Goal: Communication & Community: Answer question/provide support

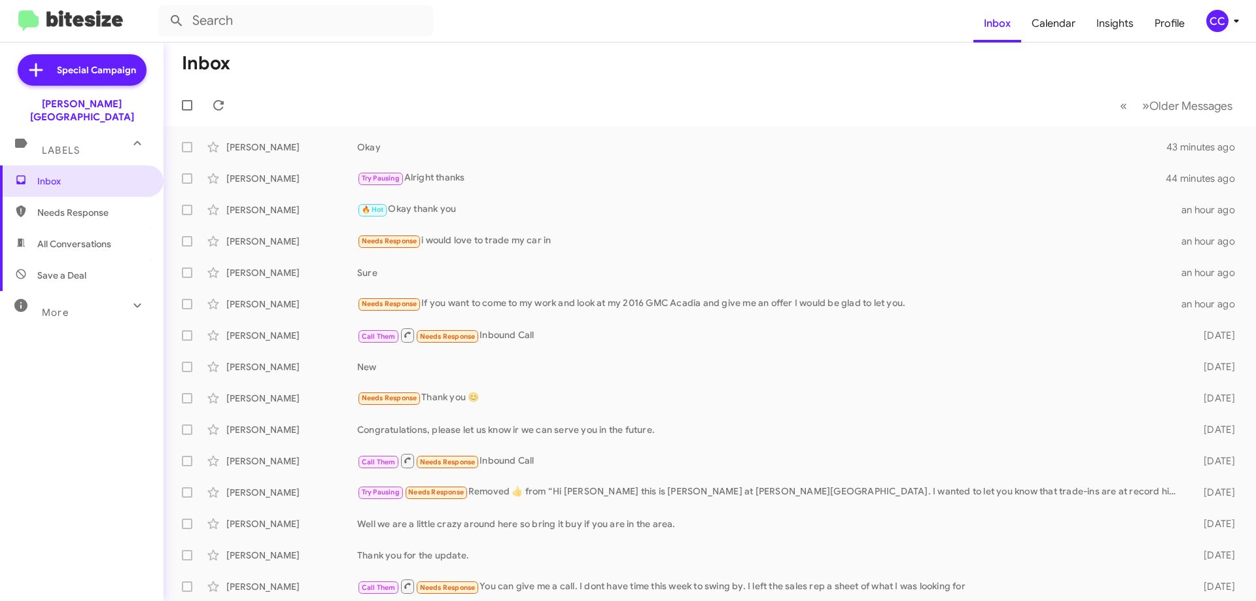
click at [84, 197] on span "Needs Response" at bounding box center [82, 212] width 164 height 31
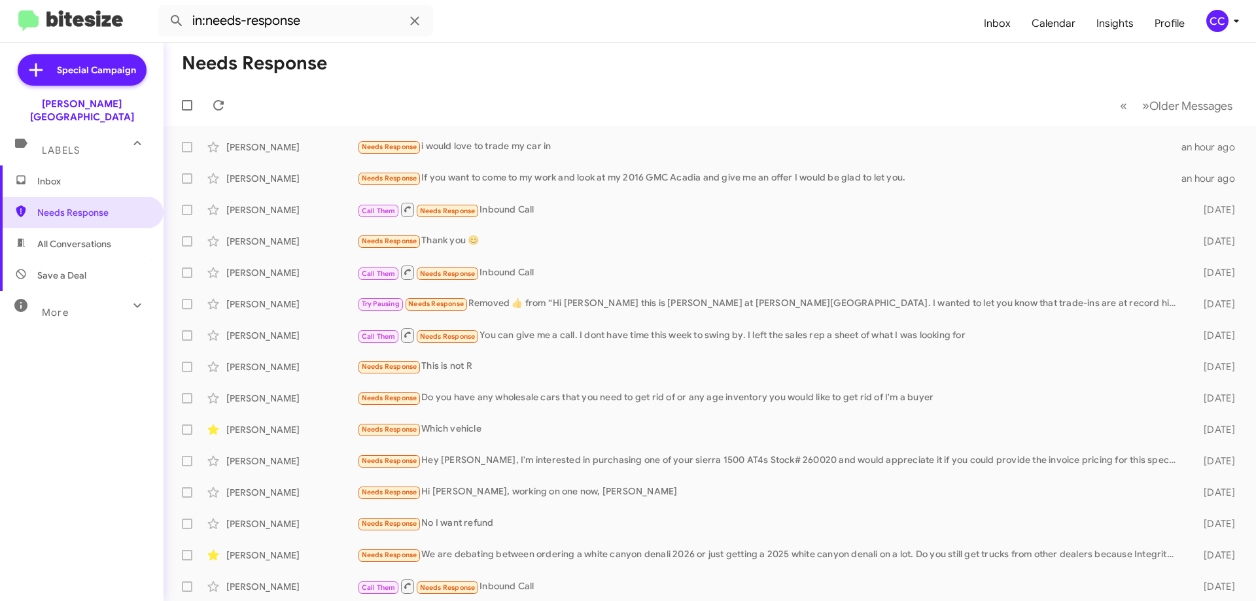
click at [54, 238] on span "All Conversations" at bounding box center [74, 244] width 74 height 13
type input "in:all-conversations"
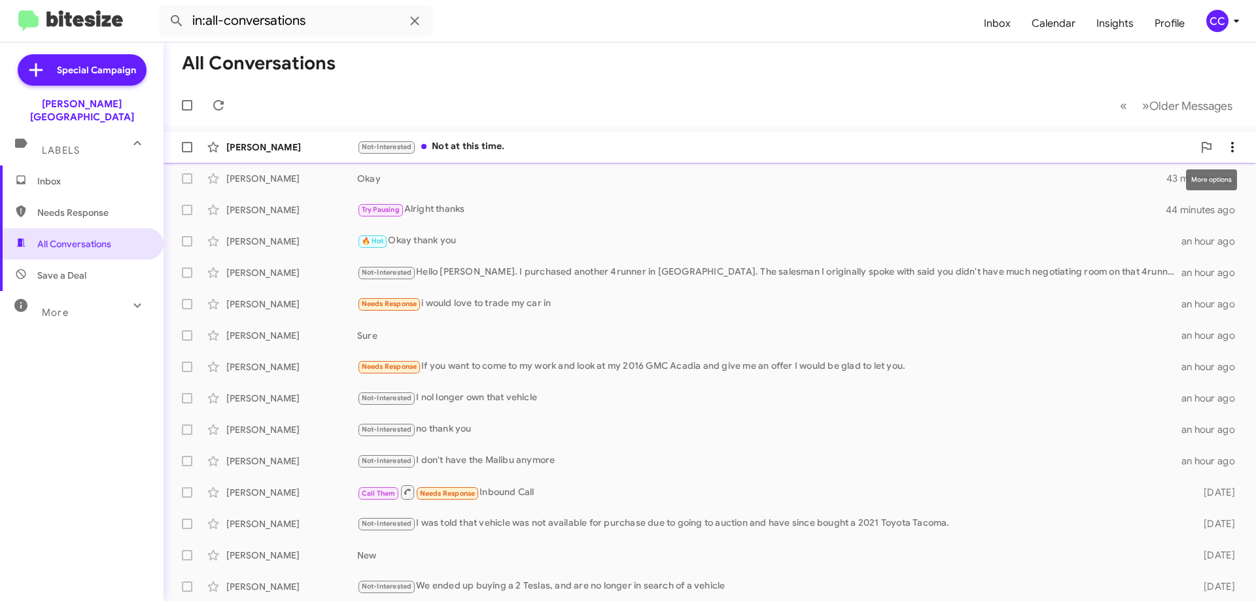
click at [1228, 150] on icon at bounding box center [1233, 147] width 16 height 16
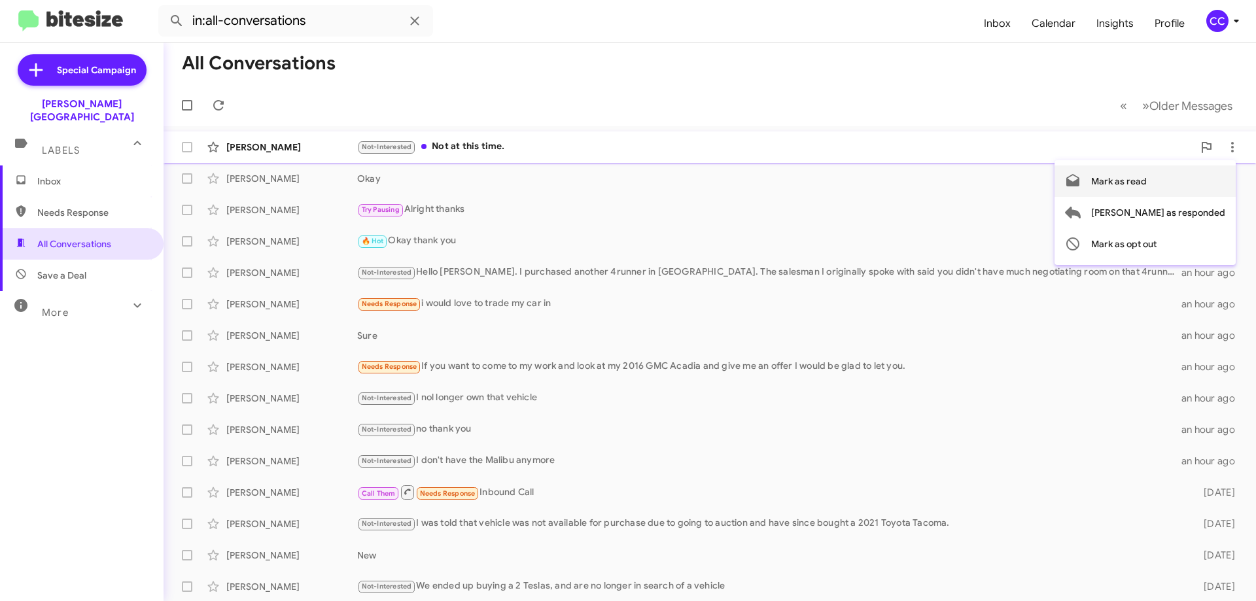
click at [1147, 183] on span "Mark as read" at bounding box center [1120, 181] width 56 height 31
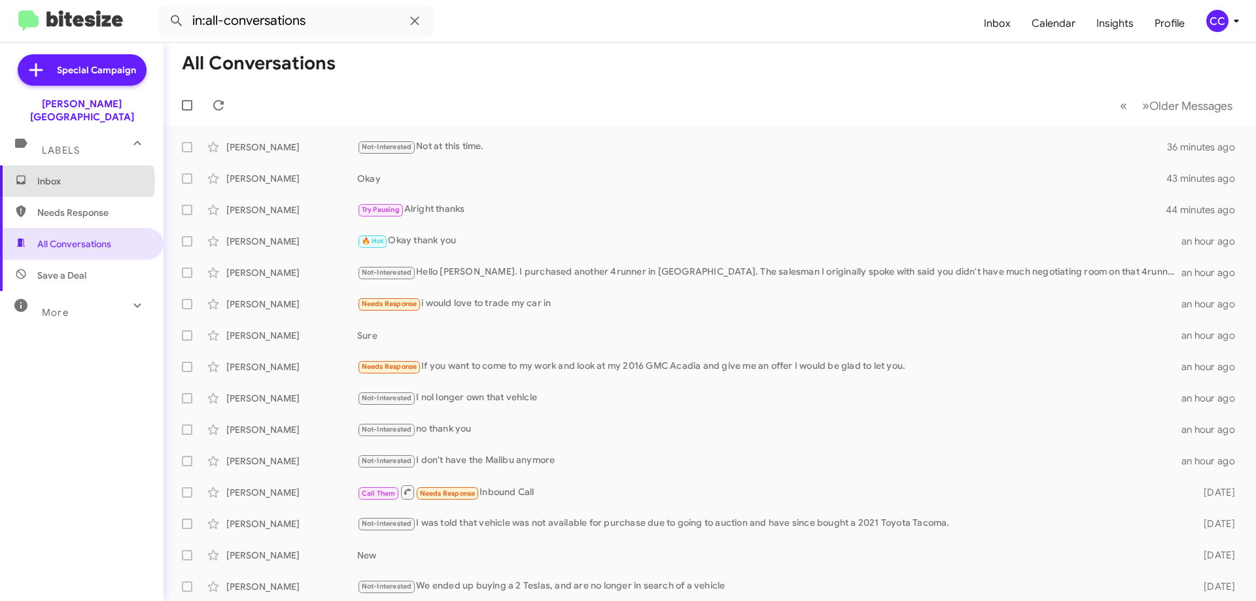
click at [62, 175] on span "Inbox" at bounding box center [92, 181] width 111 height 13
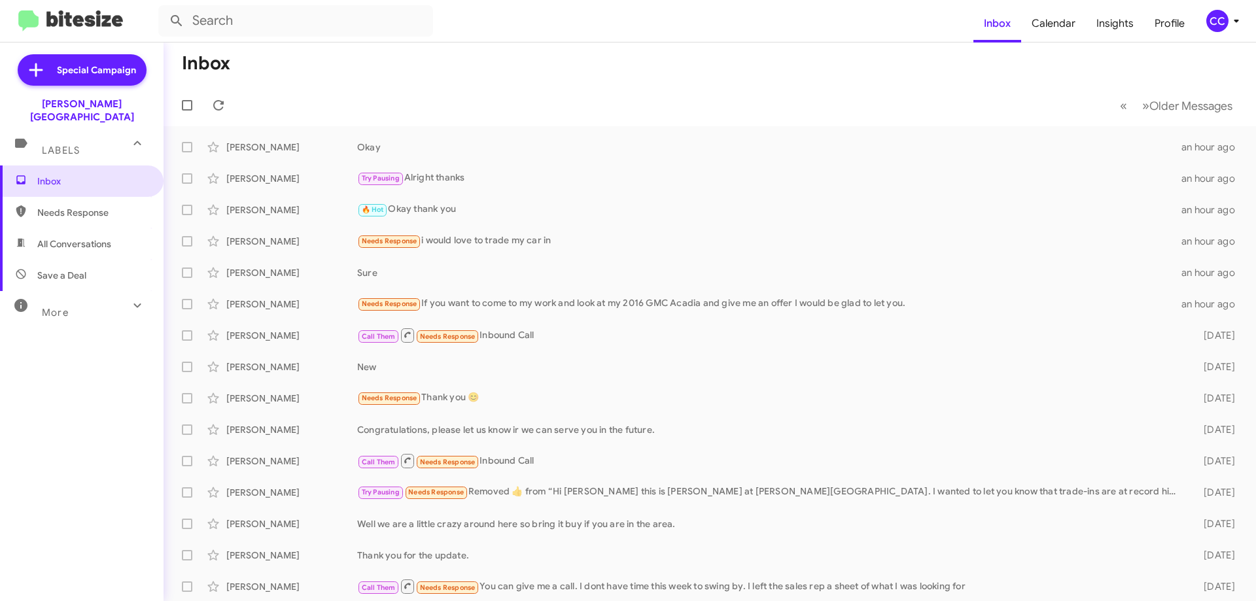
click at [75, 238] on span "All Conversations" at bounding box center [74, 244] width 74 height 13
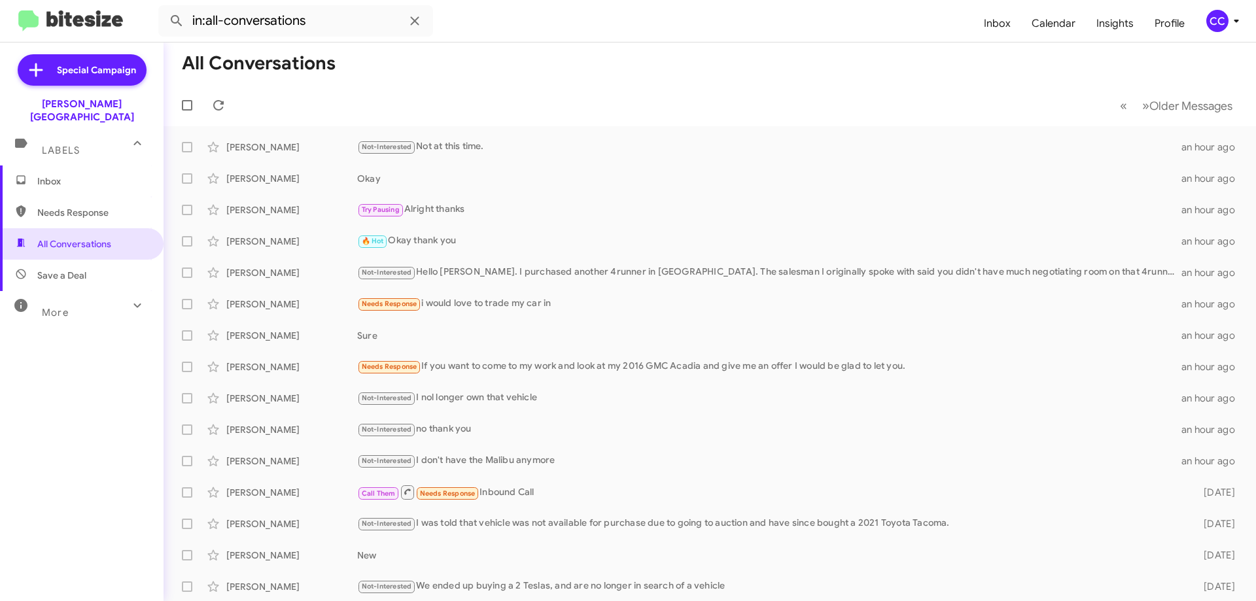
click at [54, 206] on span "Needs Response" at bounding box center [92, 212] width 111 height 13
type input "in:needs-response"
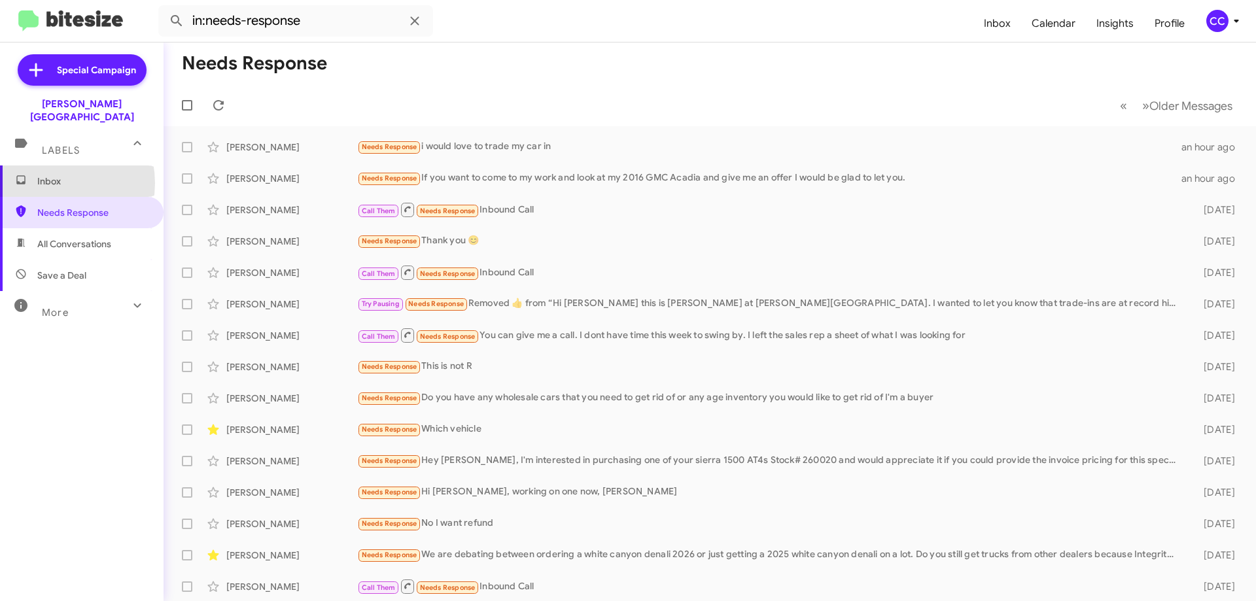
click at [48, 175] on span "Inbox" at bounding box center [92, 181] width 111 height 13
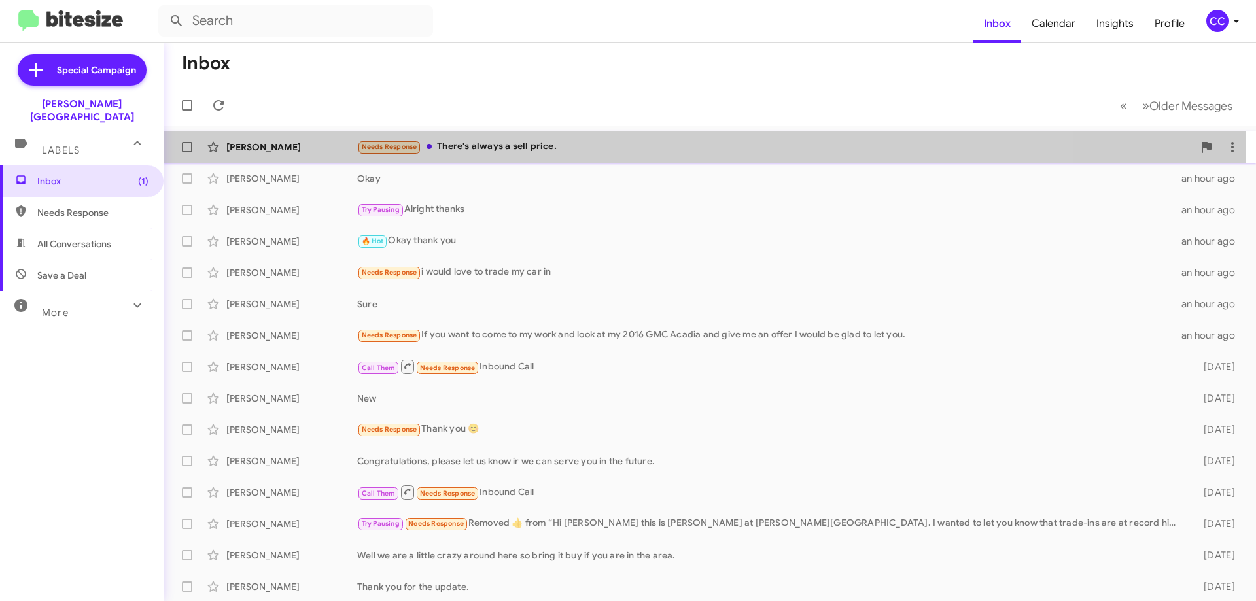
click at [245, 145] on div "[PERSON_NAME]" at bounding box center [291, 147] width 131 height 13
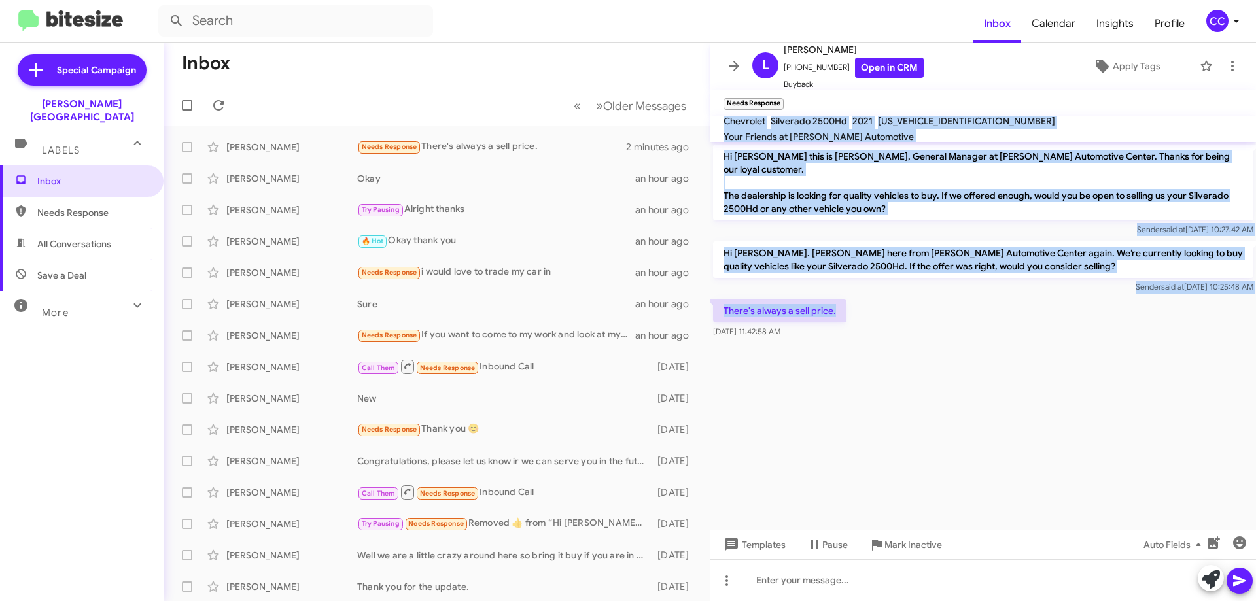
drag, startPoint x: 850, startPoint y: 299, endPoint x: 726, endPoint y: 126, distance: 212.9
click at [726, 126] on div "L Lee Pillion +14238831177 Open in CRM Buyback Apply Tags Needs Response × Chev…" at bounding box center [984, 322] width 546 height 559
copy div "Chevrolet Silverado 2500Hd 2021 1GC3YLE70MF235062 Your Friends at Don Ledford A…"
click at [885, 58] on link "Open in CRM" at bounding box center [889, 68] width 69 height 20
drag, startPoint x: 60, startPoint y: 204, endPoint x: 63, endPoint y: 213, distance: 9.7
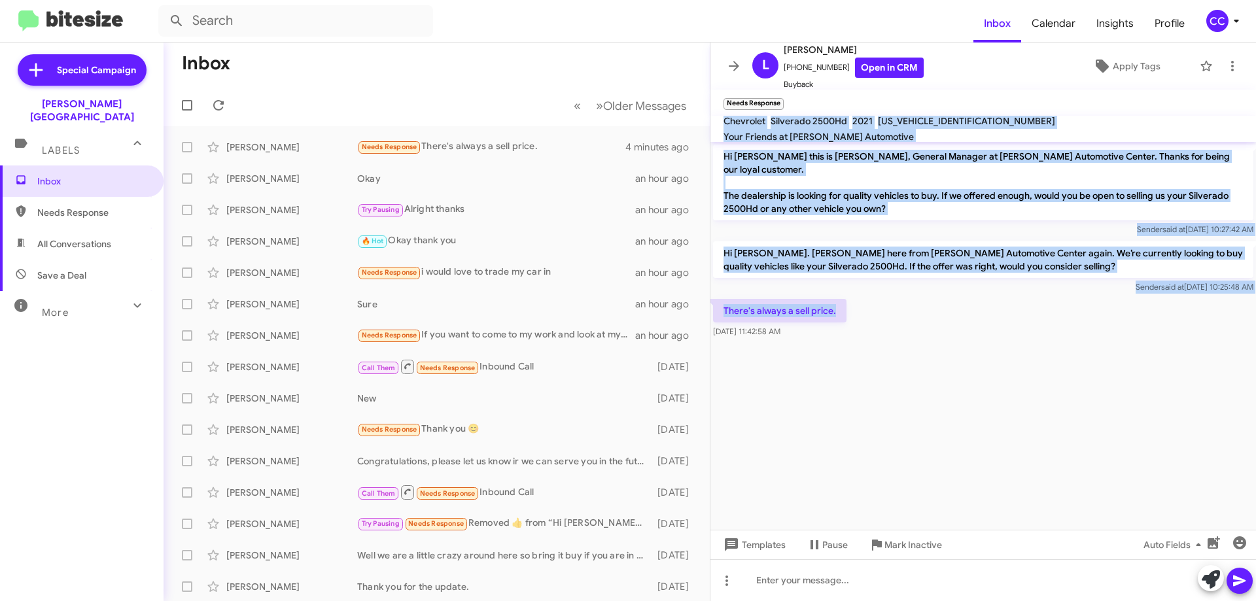
click at [60, 206] on span "Needs Response" at bounding box center [92, 212] width 111 height 13
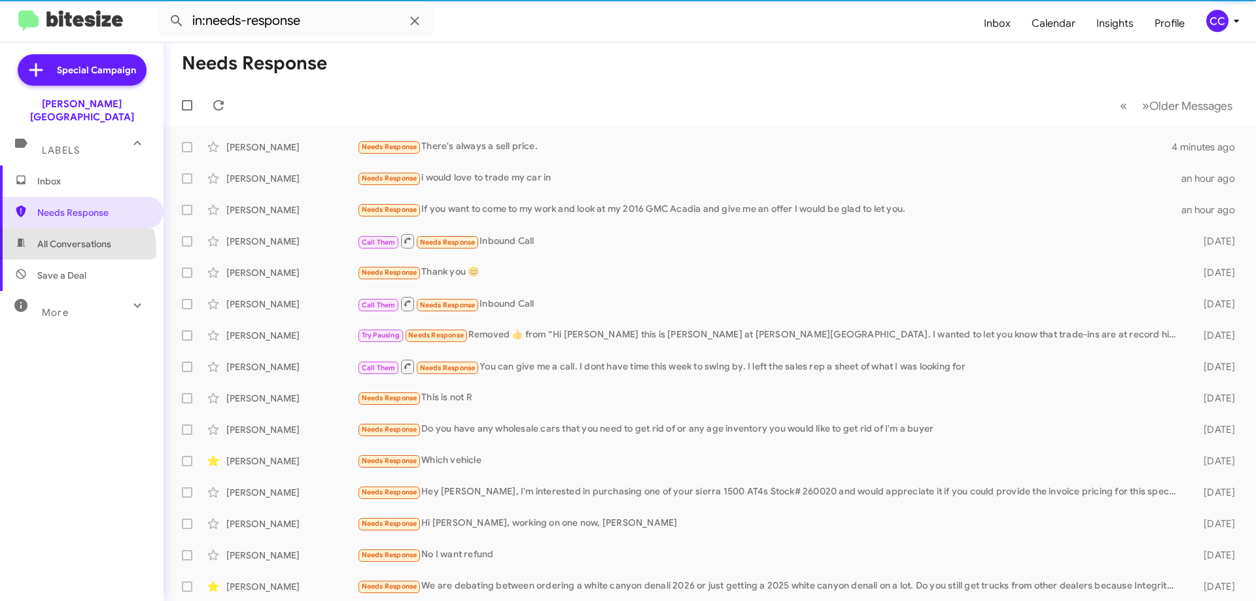
click at [75, 238] on span "All Conversations" at bounding box center [74, 244] width 74 height 13
type input "in:all-conversations"
